Goal: Task Accomplishment & Management: Use online tool/utility

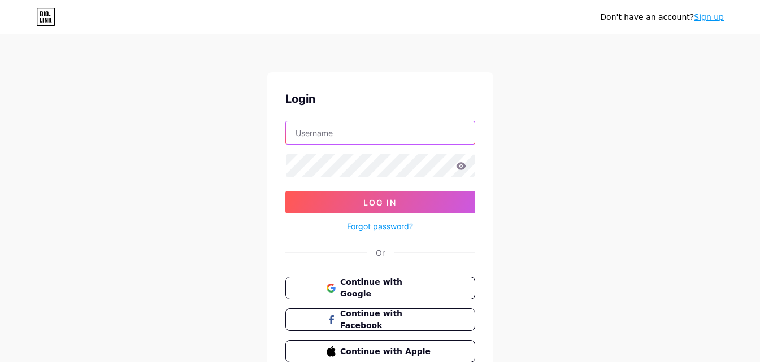
click at [378, 137] on input "text" at bounding box center [380, 132] width 189 height 23
type input "[EMAIL_ADDRESS][DOMAIN_NAME]"
click at [711, 18] on link "Sign up" at bounding box center [709, 16] width 30 height 9
click at [295, 136] on input "text" at bounding box center [380, 132] width 189 height 23
type input "[EMAIL_ADDRESS][DOMAIN_NAME]"
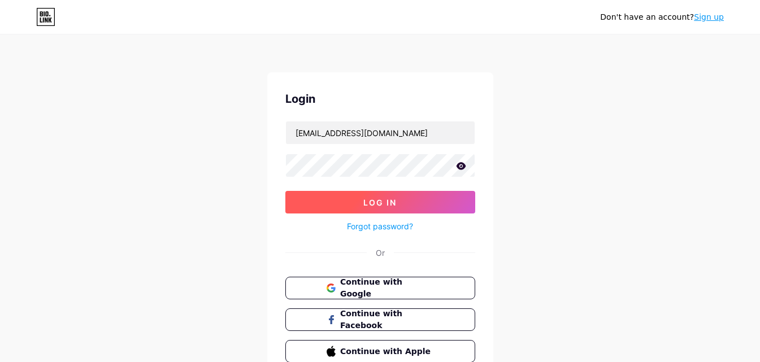
click at [374, 199] on span "Log In" at bounding box center [379, 203] width 33 height 10
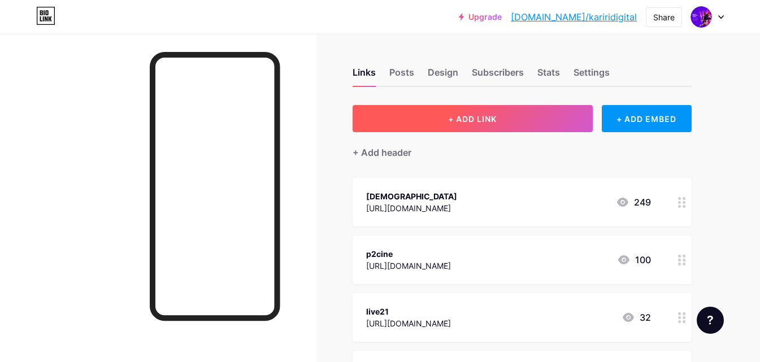
click at [473, 111] on button "+ ADD LINK" at bounding box center [473, 118] width 240 height 27
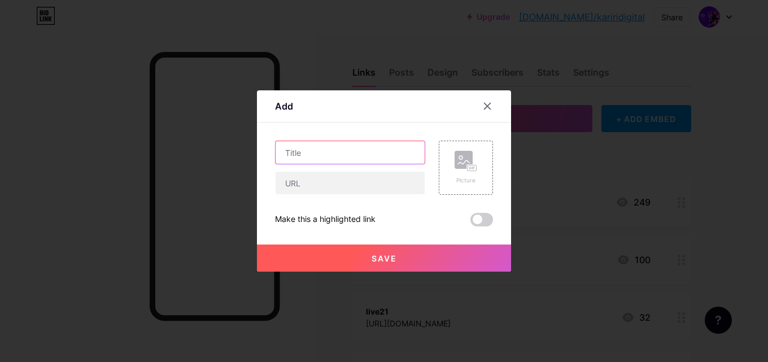
paste input "[URL][DOMAIN_NAME]"
type input "[URL][DOMAIN_NAME]"
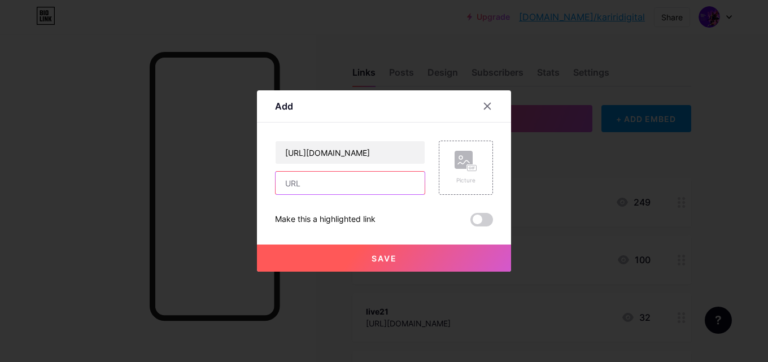
scroll to position [0, 0]
paste input "[URL][DOMAIN_NAME]"
type input "[URL][DOMAIN_NAME]"
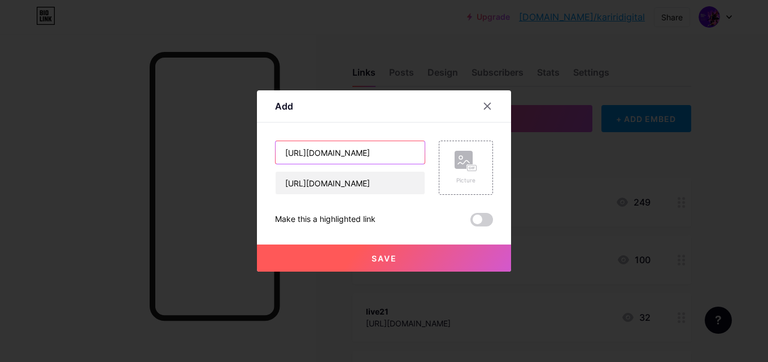
click at [375, 159] on input "[URL][DOMAIN_NAME]" at bounding box center [350, 152] width 149 height 23
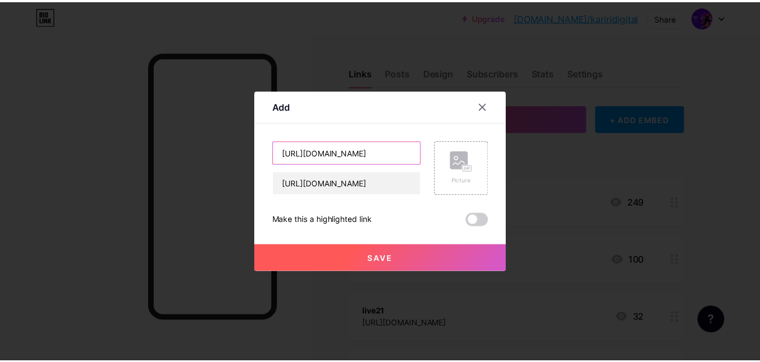
scroll to position [0, 0]
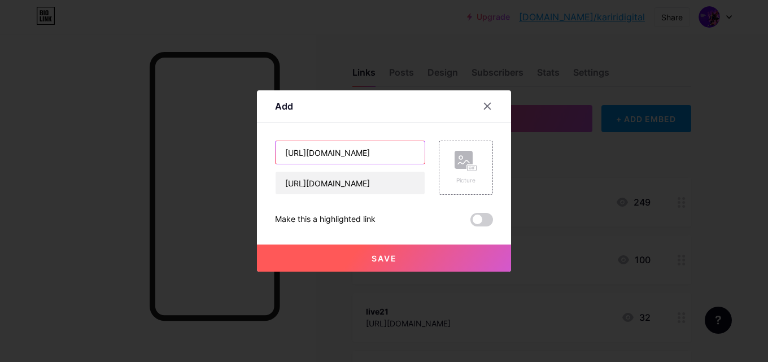
click at [375, 159] on input "[URL][DOMAIN_NAME]" at bounding box center [350, 152] width 149 height 23
type input "gerencia app"
click at [395, 268] on button "Save" at bounding box center [384, 258] width 254 height 27
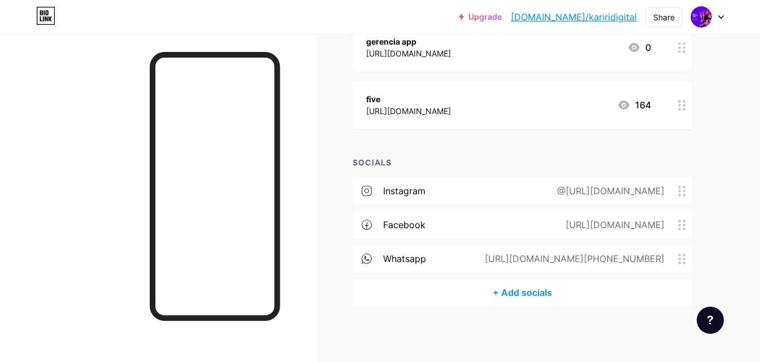
scroll to position [2000, 0]
